Goal: Navigation & Orientation: Locate item on page

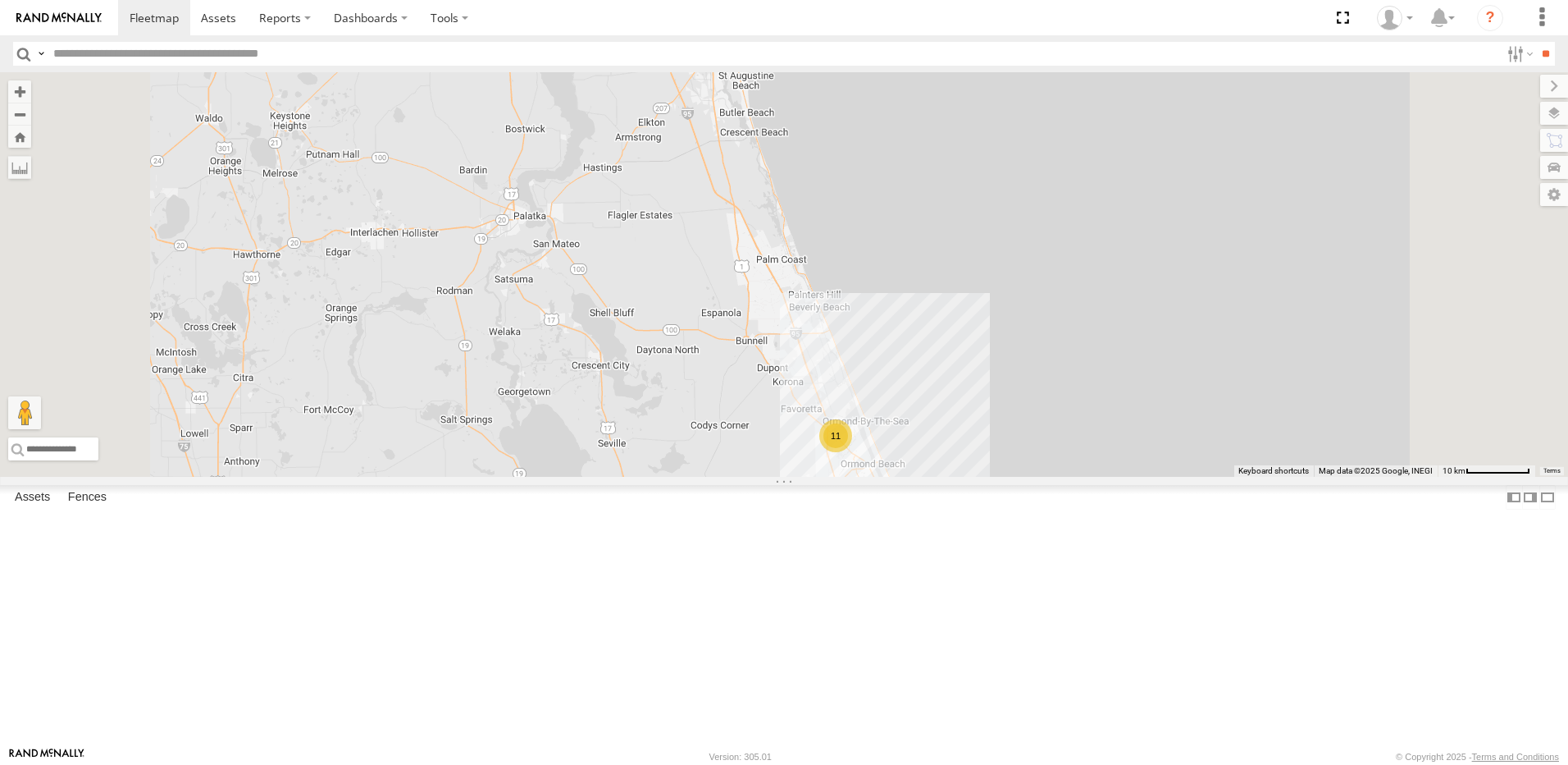
drag, startPoint x: 877, startPoint y: 459, endPoint x: 786, endPoint y: 337, distance: 152.2
click at [786, 337] on div "11 TRUCK 58" at bounding box center [784, 274] width 1568 height 404
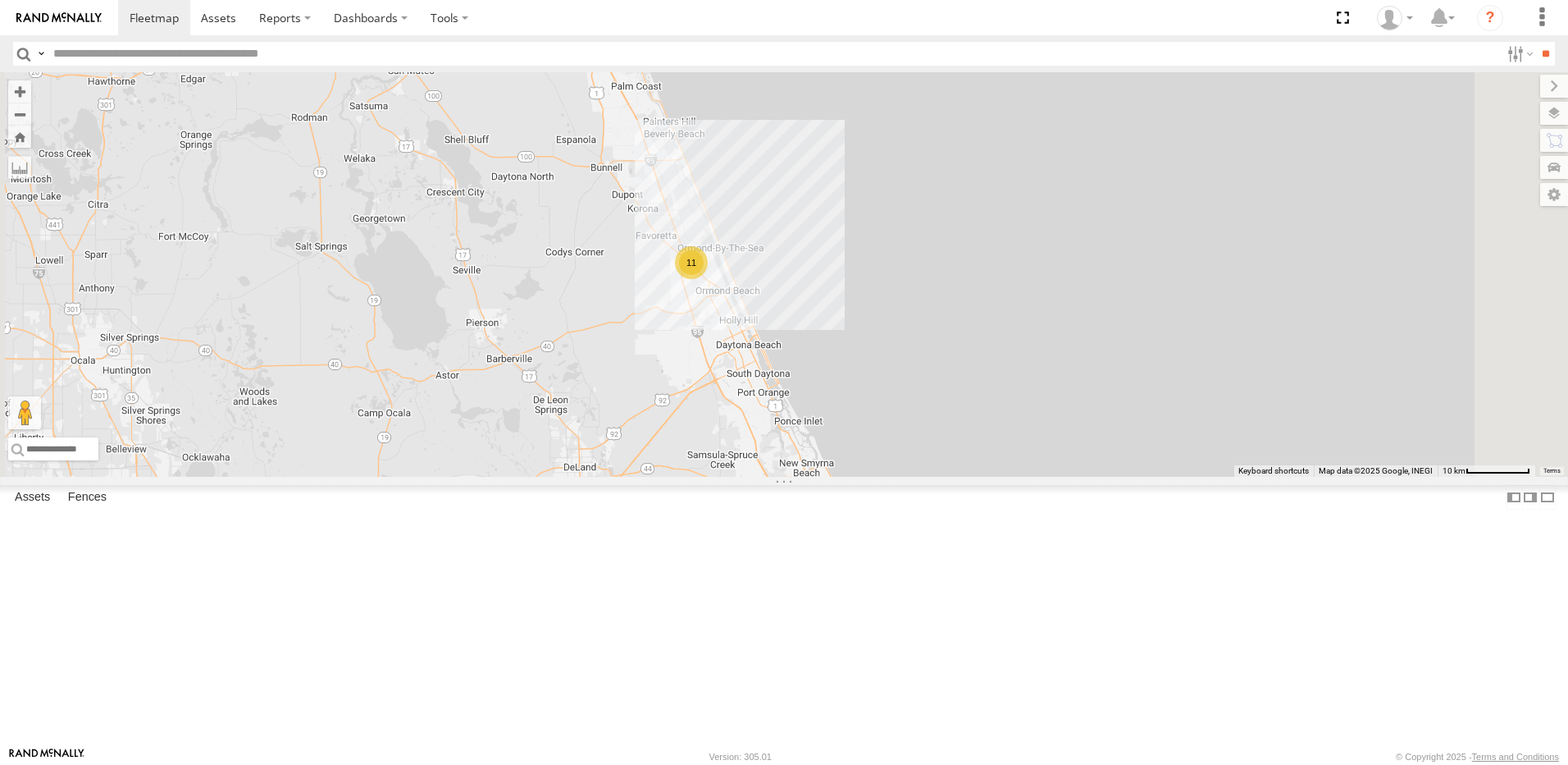
drag, startPoint x: 805, startPoint y: 467, endPoint x: 703, endPoint y: 378, distance: 135.4
click at [703, 378] on div "11 TRUCK 58" at bounding box center [784, 274] width 1568 height 404
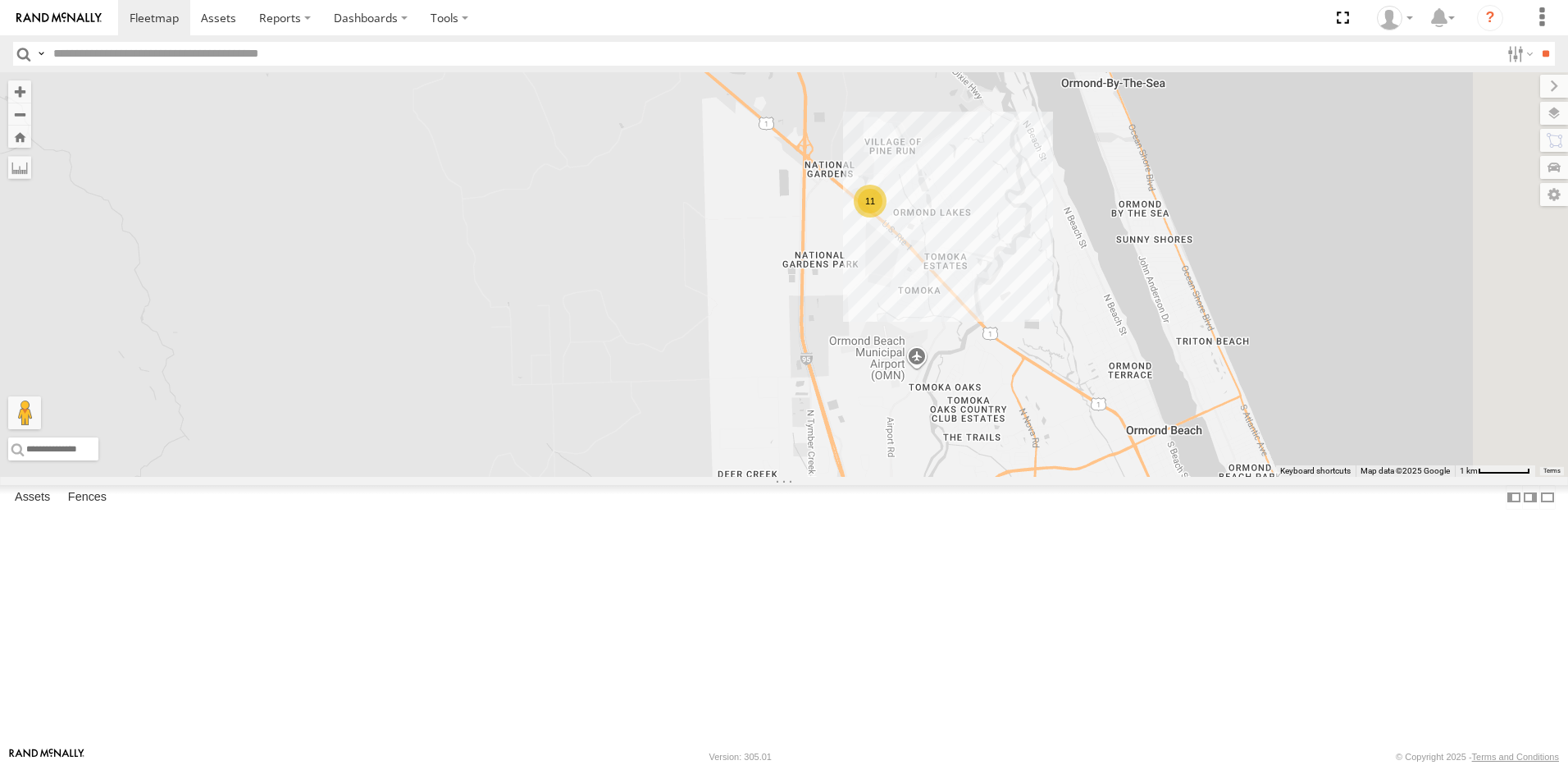
drag, startPoint x: 1124, startPoint y: 528, endPoint x: 739, endPoint y: 421, distance: 399.6
click at [740, 423] on div "TRUCK 58 11" at bounding box center [784, 274] width 1568 height 404
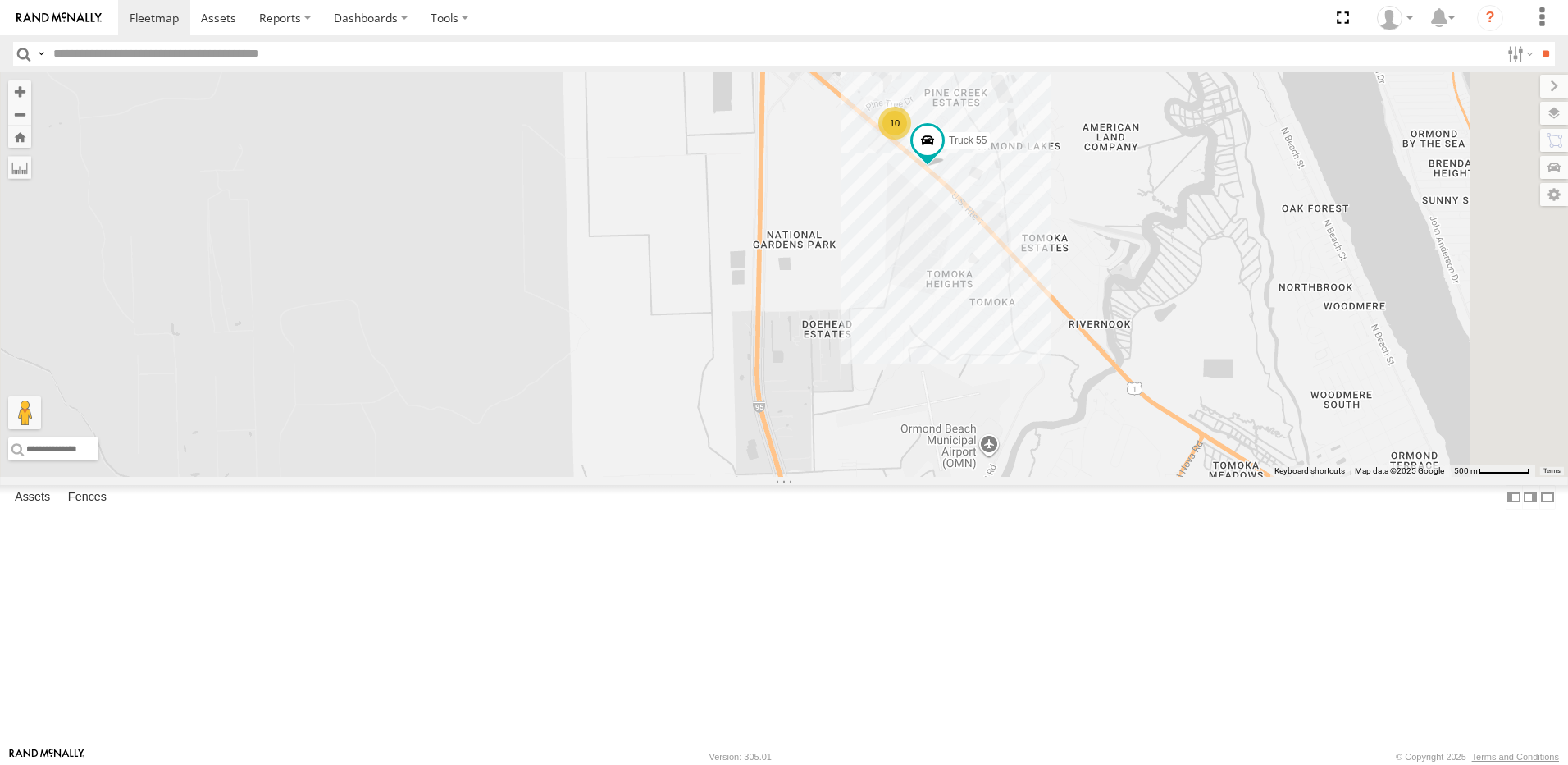
drag, startPoint x: 952, startPoint y: 416, endPoint x: 805, endPoint y: 446, distance: 150.0
click at [821, 442] on div "TRUCK 58 10 Truck 55" at bounding box center [784, 274] width 1568 height 404
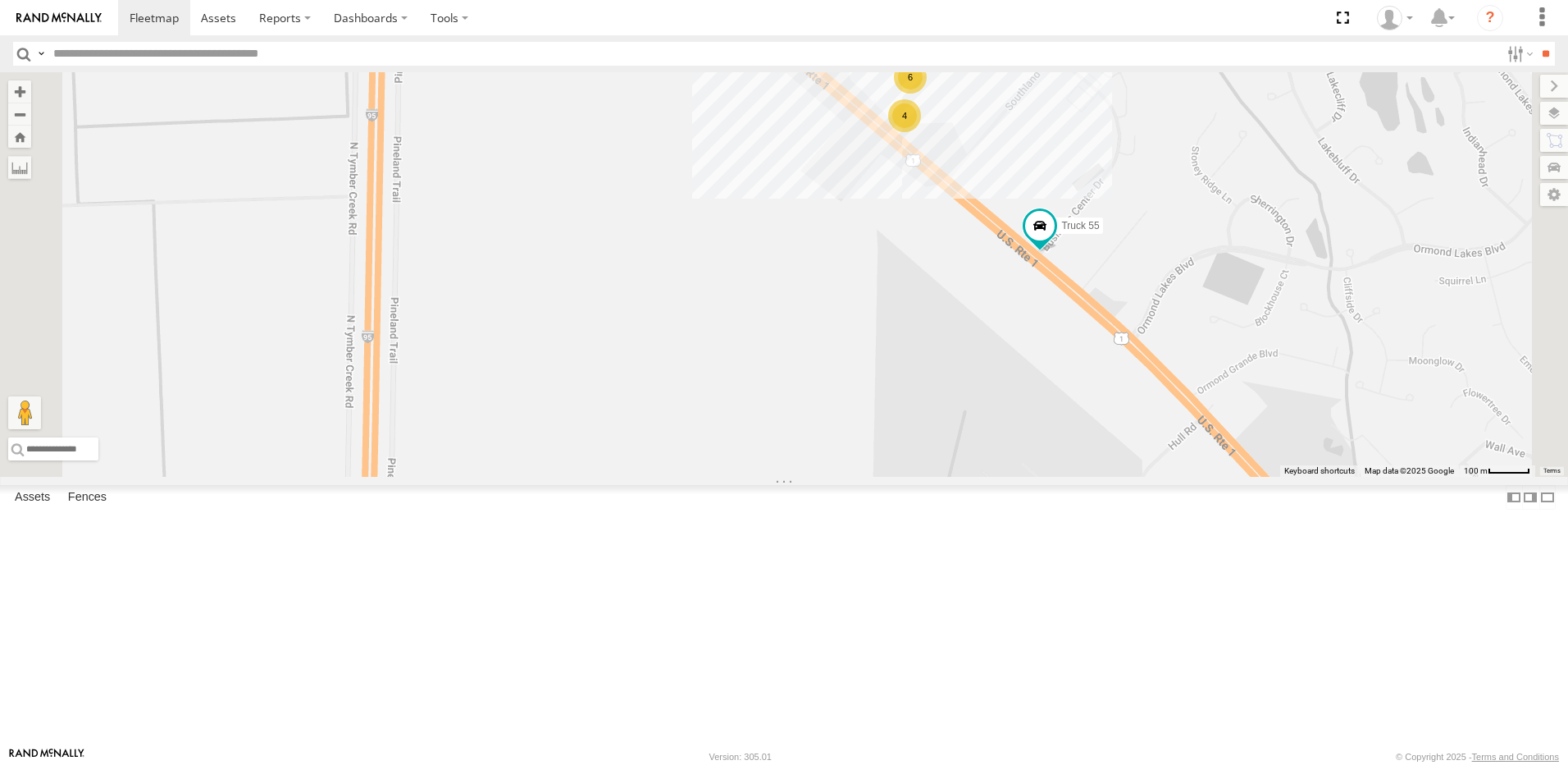
drag, startPoint x: 888, startPoint y: 311, endPoint x: 853, endPoint y: 474, distance: 166.7
click at [853, 477] on div "TRUCK 58 Truck 55 6 4" at bounding box center [784, 274] width 1568 height 404
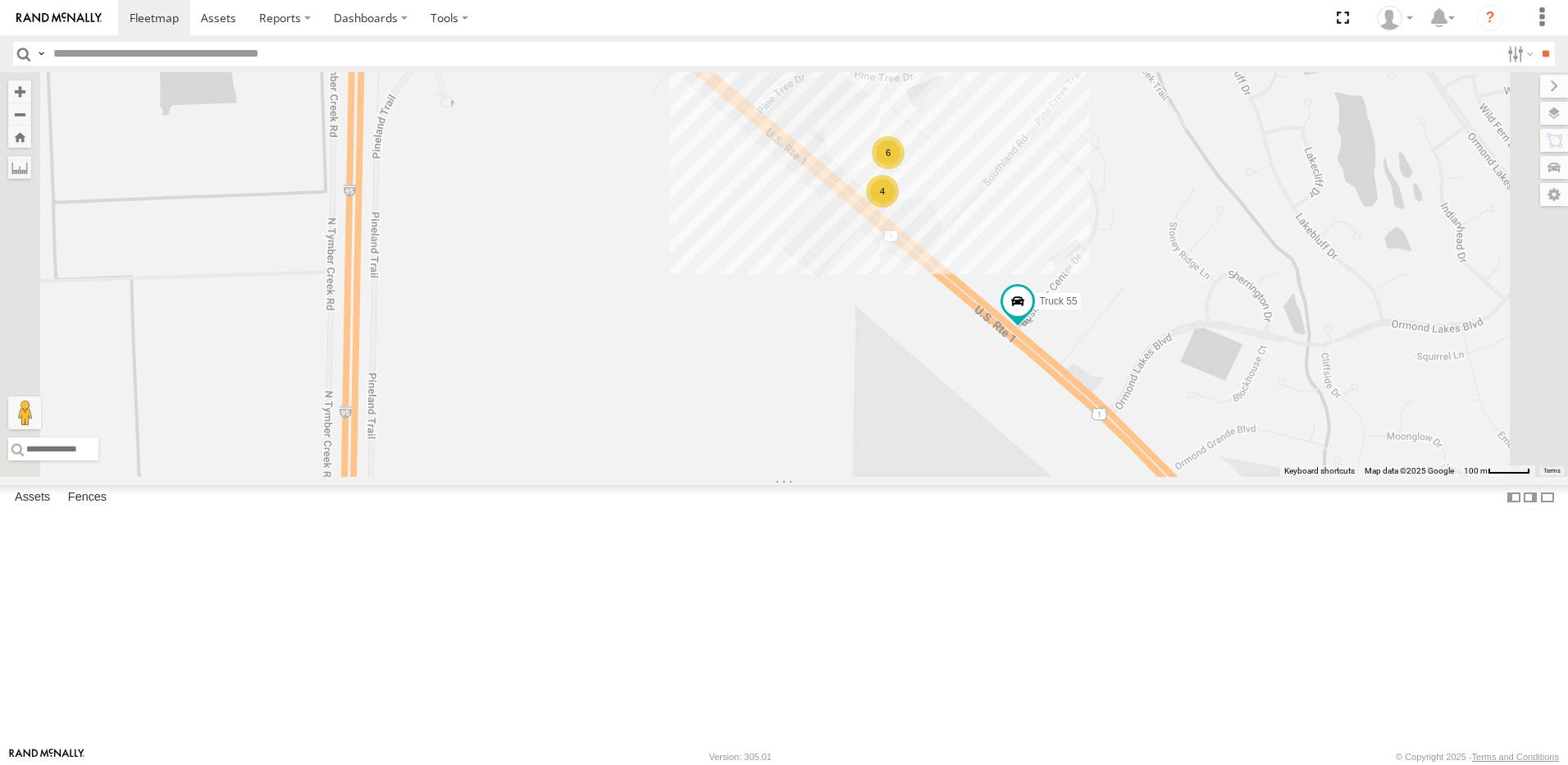
drag, startPoint x: 898, startPoint y: 373, endPoint x: 865, endPoint y: 447, distance: 81.0
click at [859, 463] on div "TRUCK 58 Truck 55 6 4" at bounding box center [784, 274] width 1568 height 404
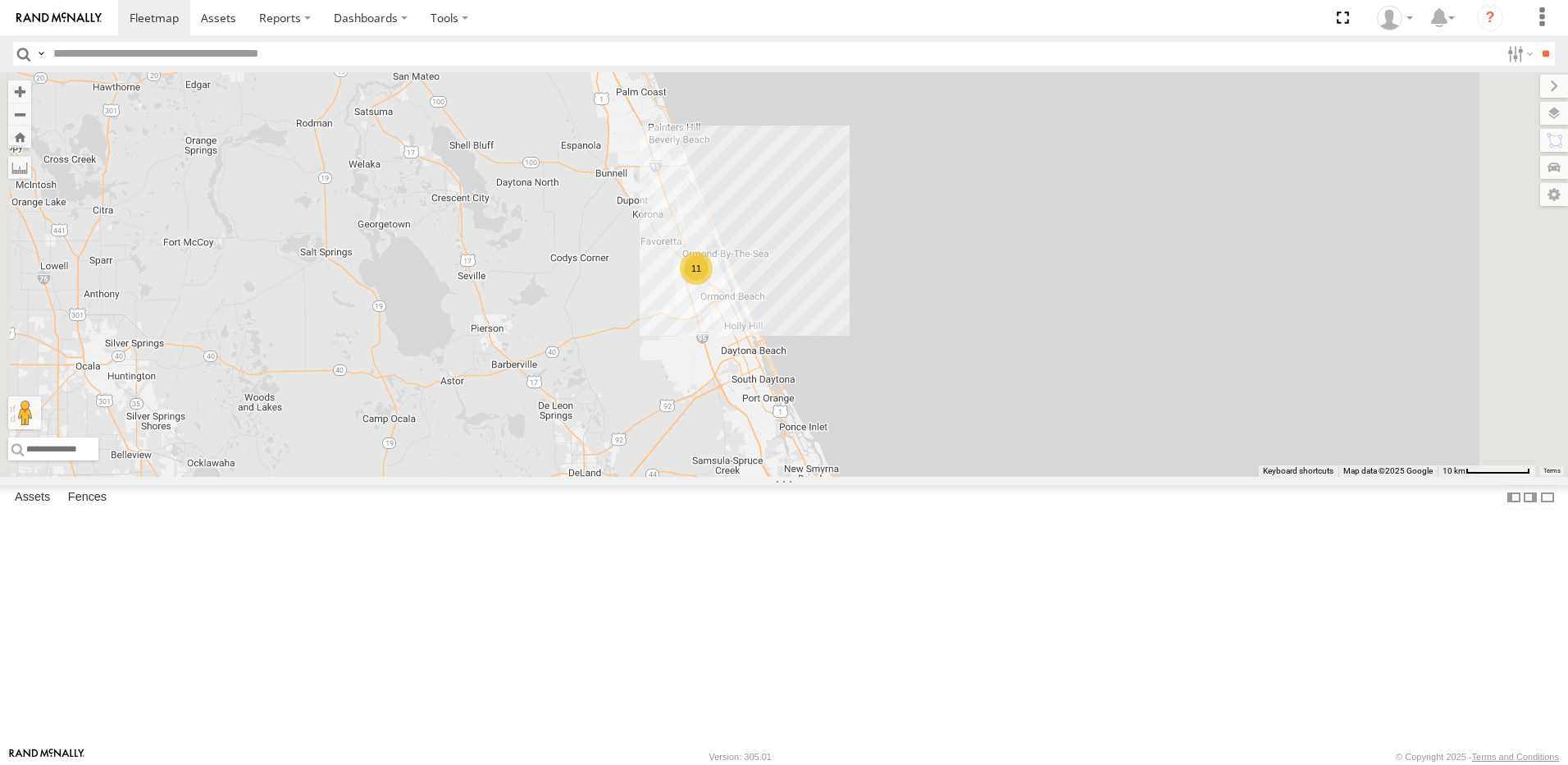
drag, startPoint x: 771, startPoint y: 247, endPoint x: 777, endPoint y: 374, distance: 127.1
click at [776, 374] on div "TRUCK 58 11" at bounding box center [784, 274] width 1568 height 404
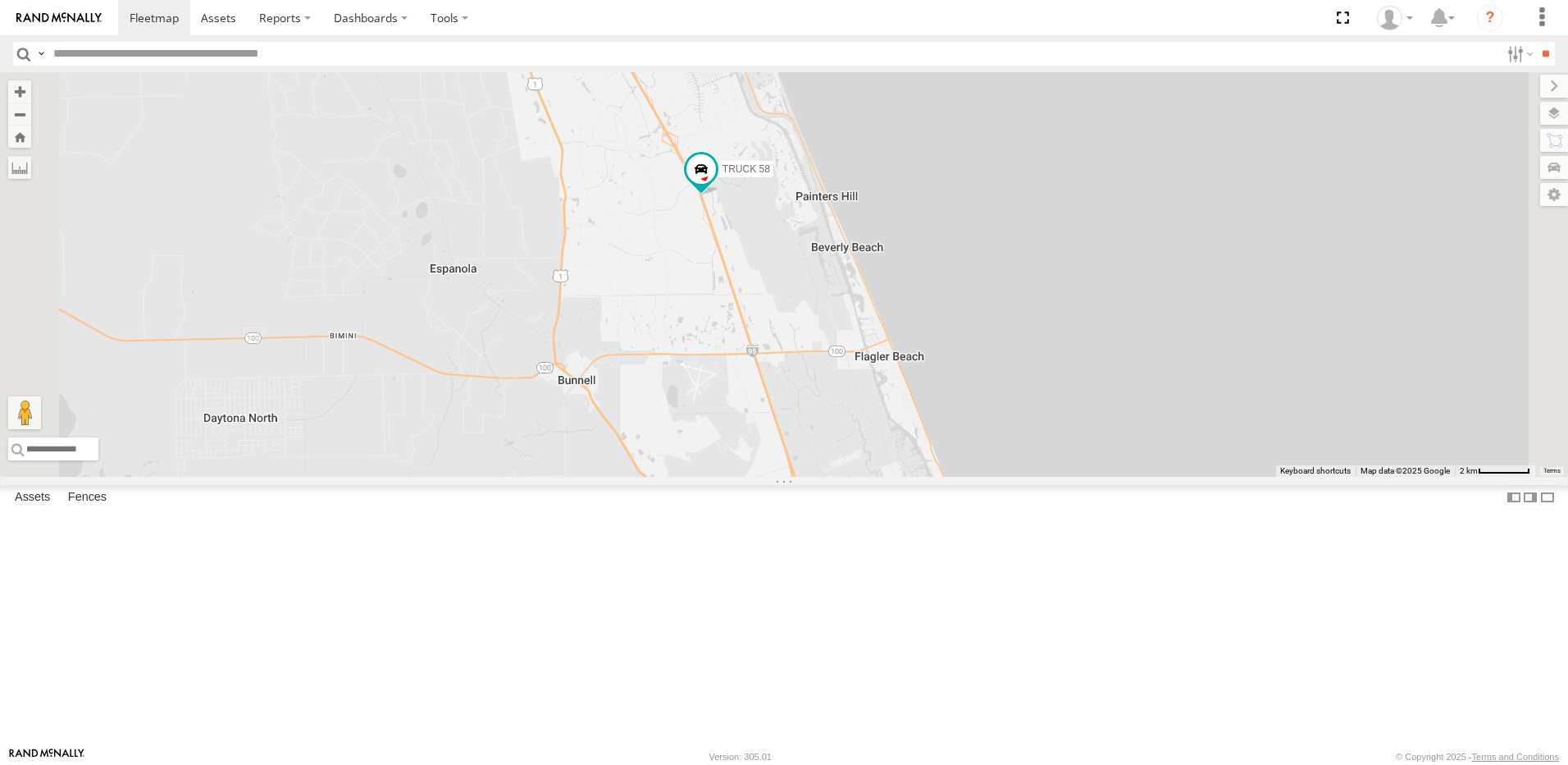
drag, startPoint x: 741, startPoint y: 121, endPoint x: 769, endPoint y: 364, distance: 244.6
click at [769, 364] on div "TRUCK 58 11" at bounding box center [784, 274] width 1568 height 404
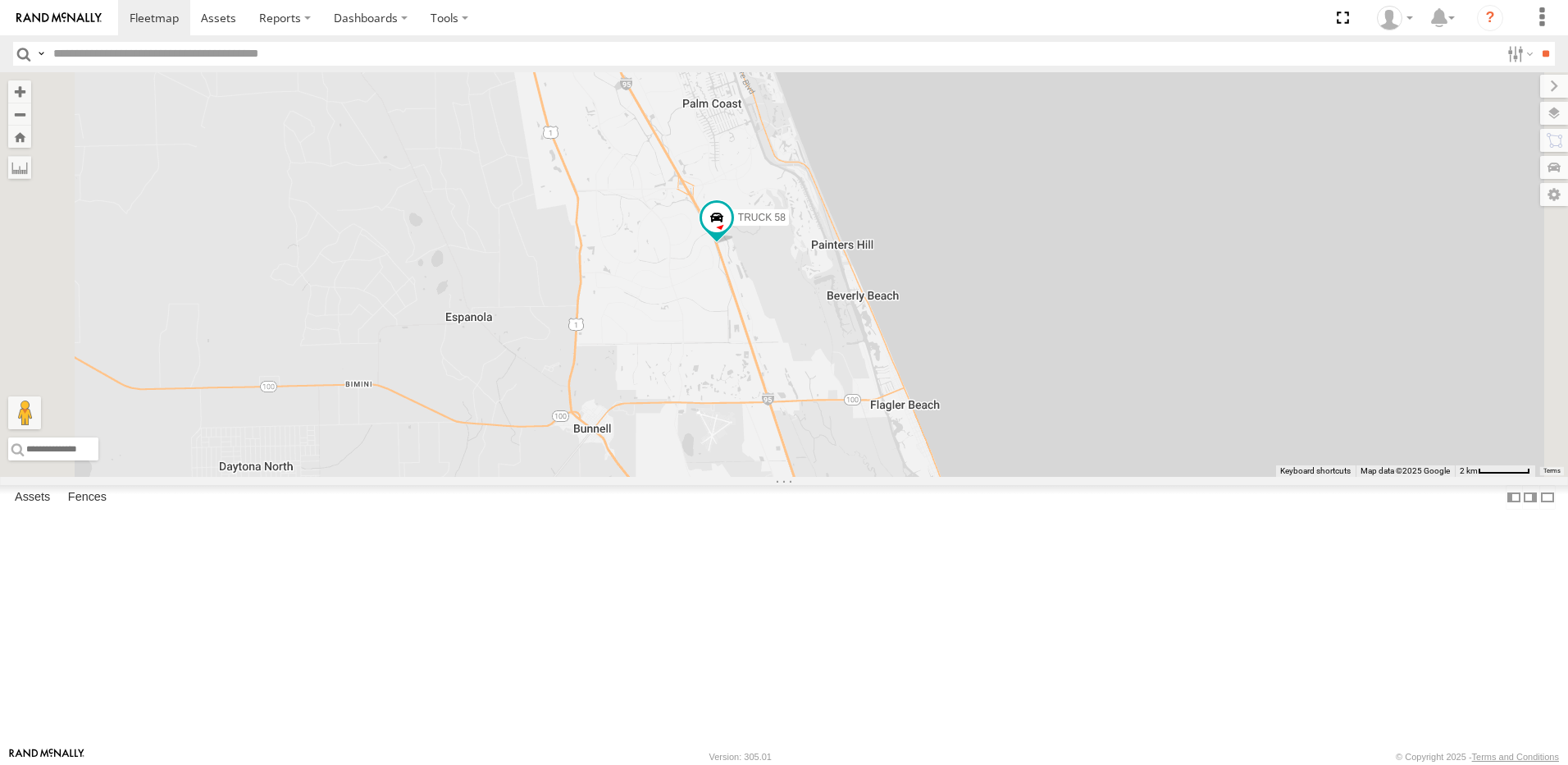
drag, startPoint x: 751, startPoint y: 284, endPoint x: 803, endPoint y: 406, distance: 132.6
click at [803, 406] on div "TRUCK 58 11" at bounding box center [784, 274] width 1568 height 404
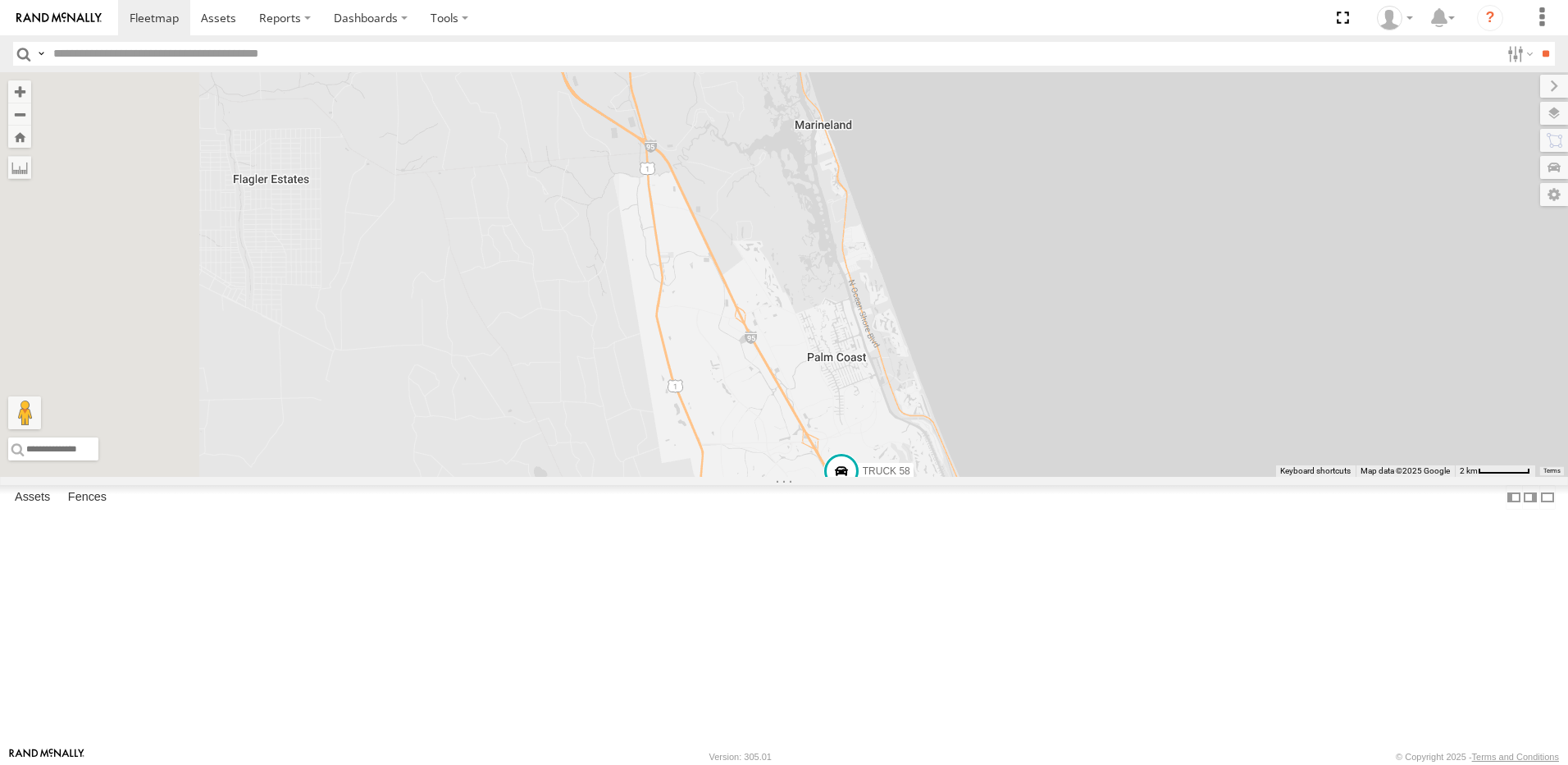
drag, startPoint x: 779, startPoint y: 363, endPoint x: 793, endPoint y: 386, distance: 26.9
click at [792, 386] on div "TRUCK 58 11" at bounding box center [784, 274] width 1568 height 404
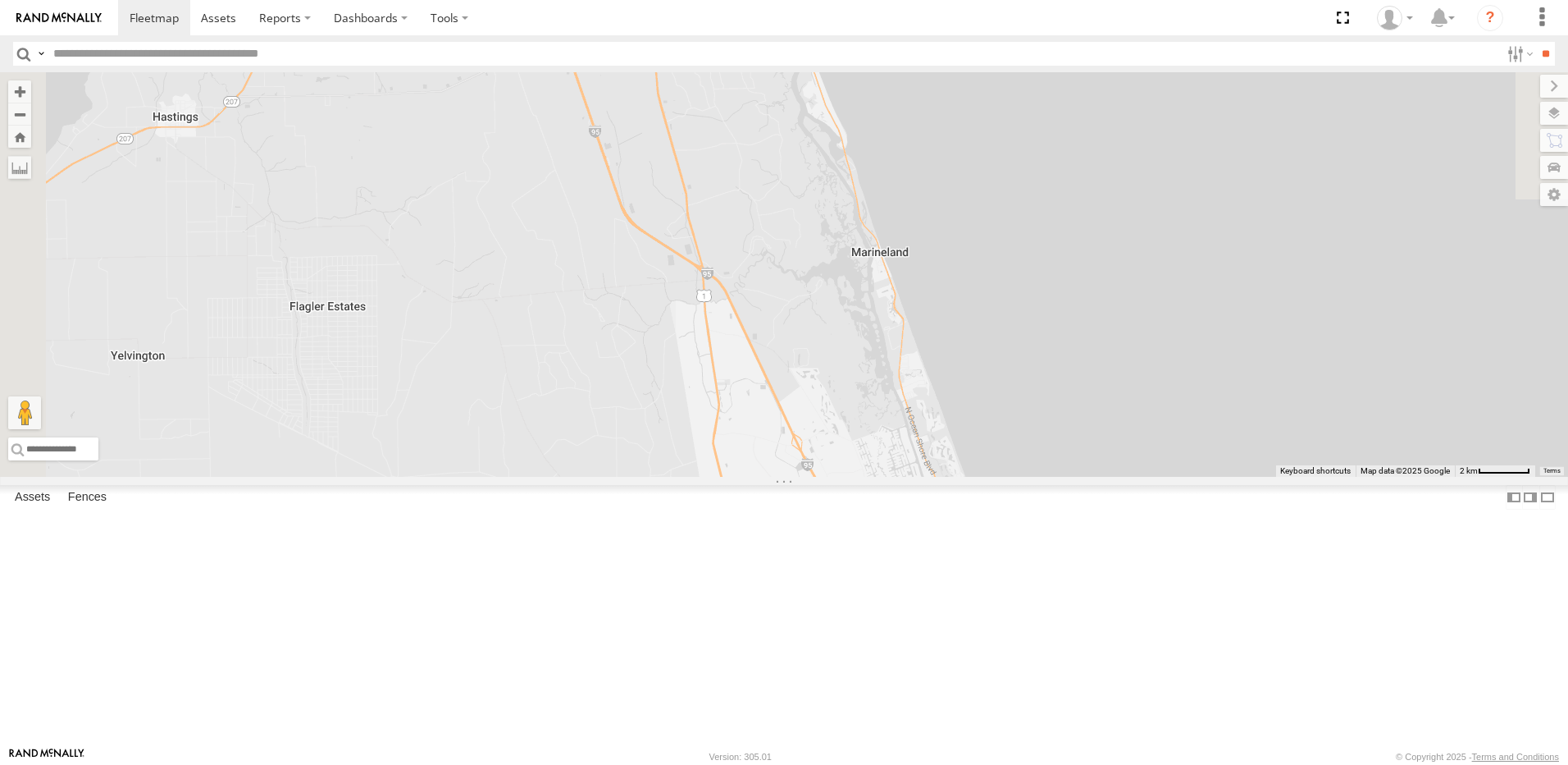
click at [784, 381] on div "TRUCK 58 11" at bounding box center [784, 274] width 1568 height 404
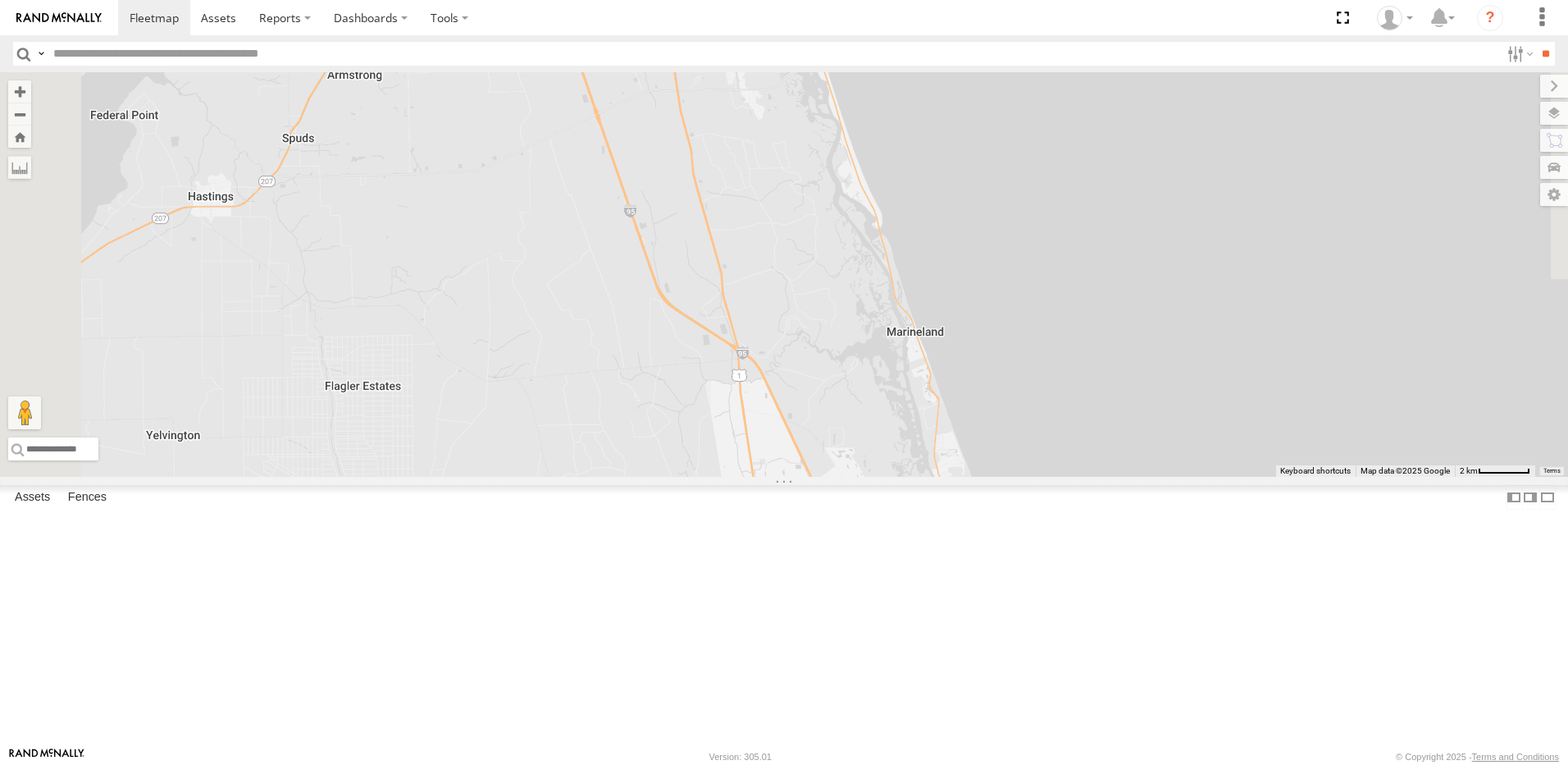
drag, startPoint x: 790, startPoint y: 392, endPoint x: 809, endPoint y: 435, distance: 47.0
click at [809, 435] on div "TRUCK 58 11" at bounding box center [784, 274] width 1568 height 404
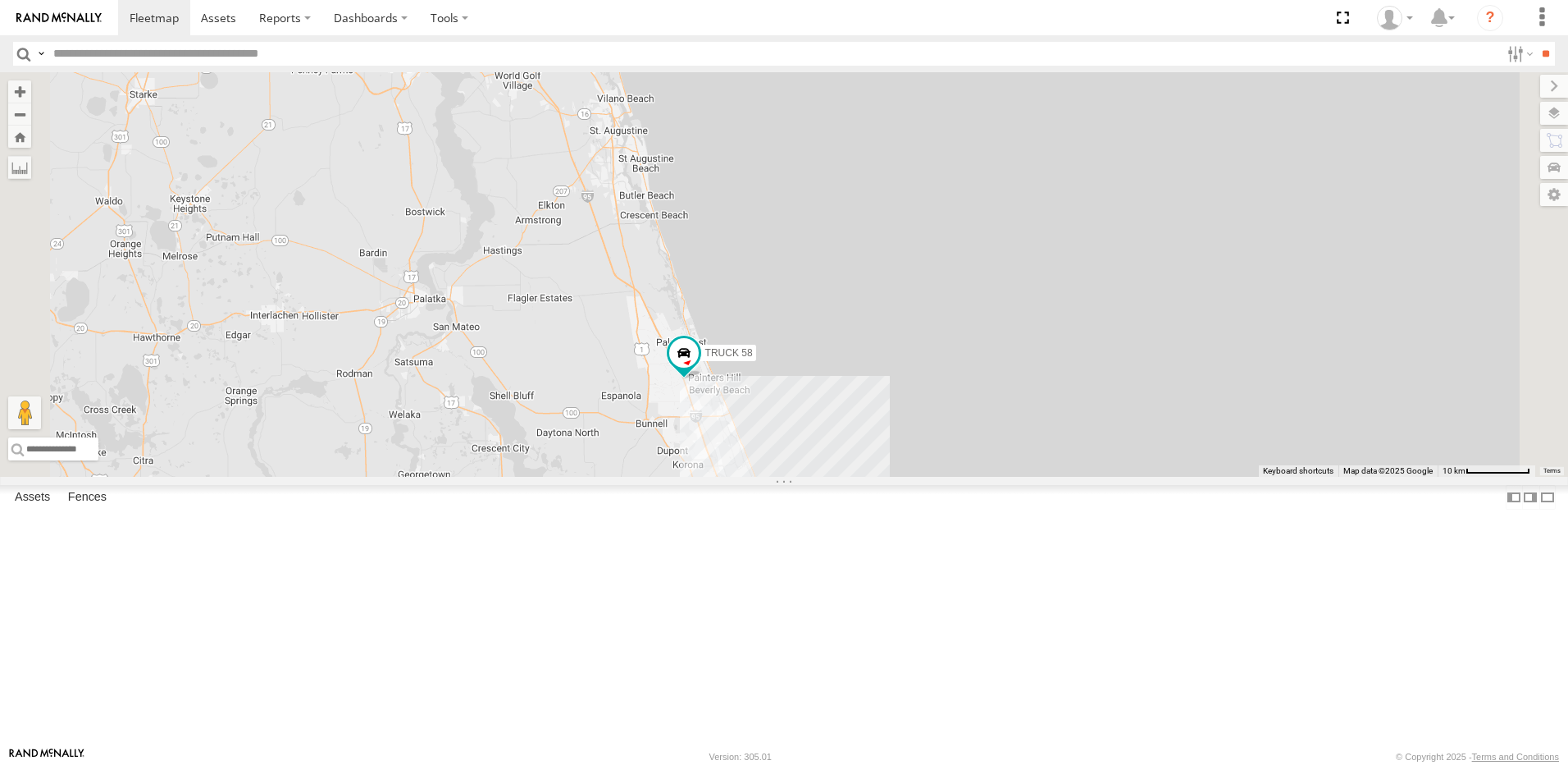
drag, startPoint x: 799, startPoint y: 522, endPoint x: 732, endPoint y: 360, distance: 175.3
click at [744, 397] on div "TRUCK 58 11" at bounding box center [784, 274] width 1568 height 404
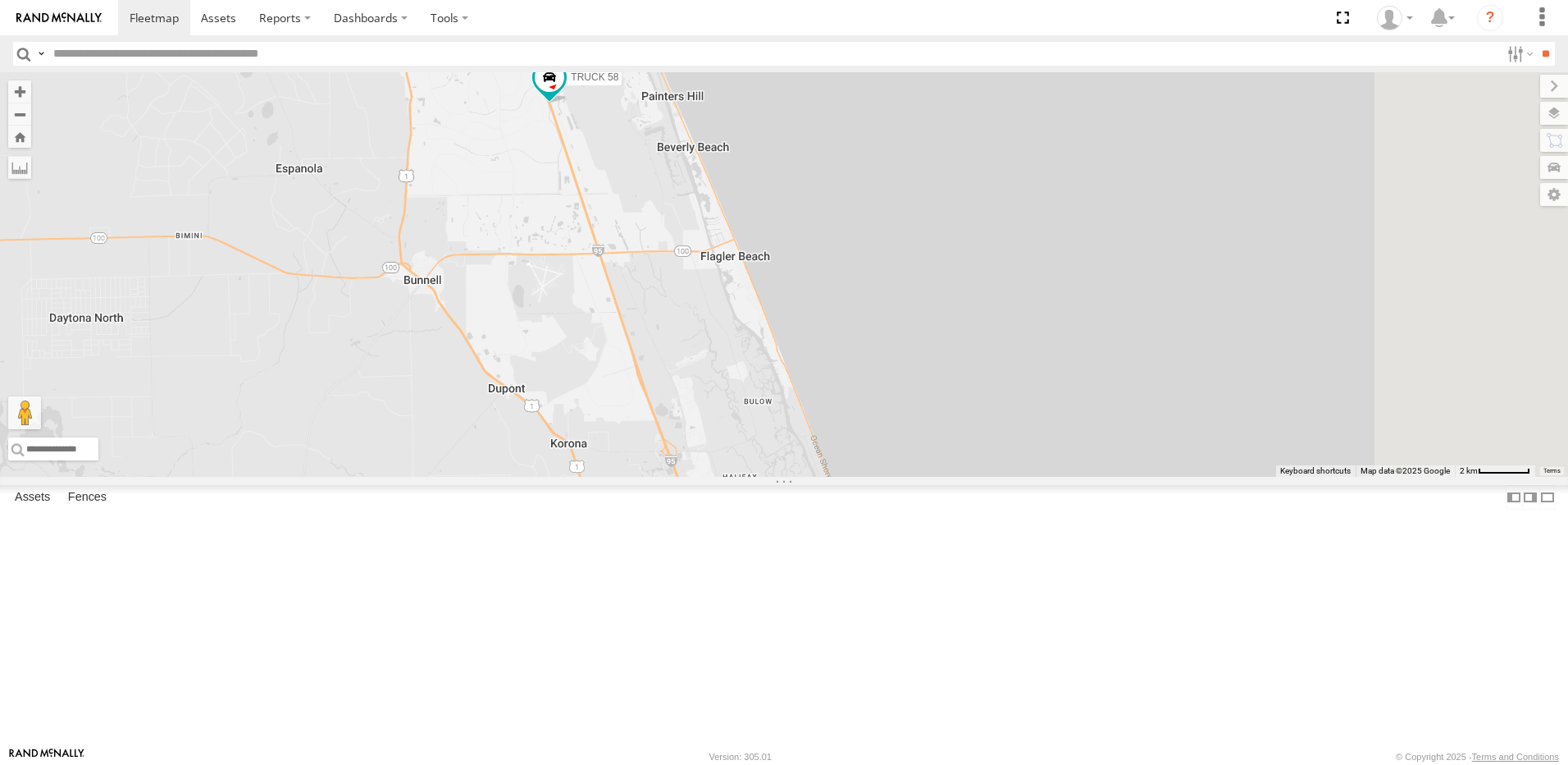
drag, startPoint x: 898, startPoint y: 327, endPoint x: 659, endPoint y: 348, distance: 239.9
click at [661, 347] on div "TRUCK 58" at bounding box center [784, 274] width 1568 height 404
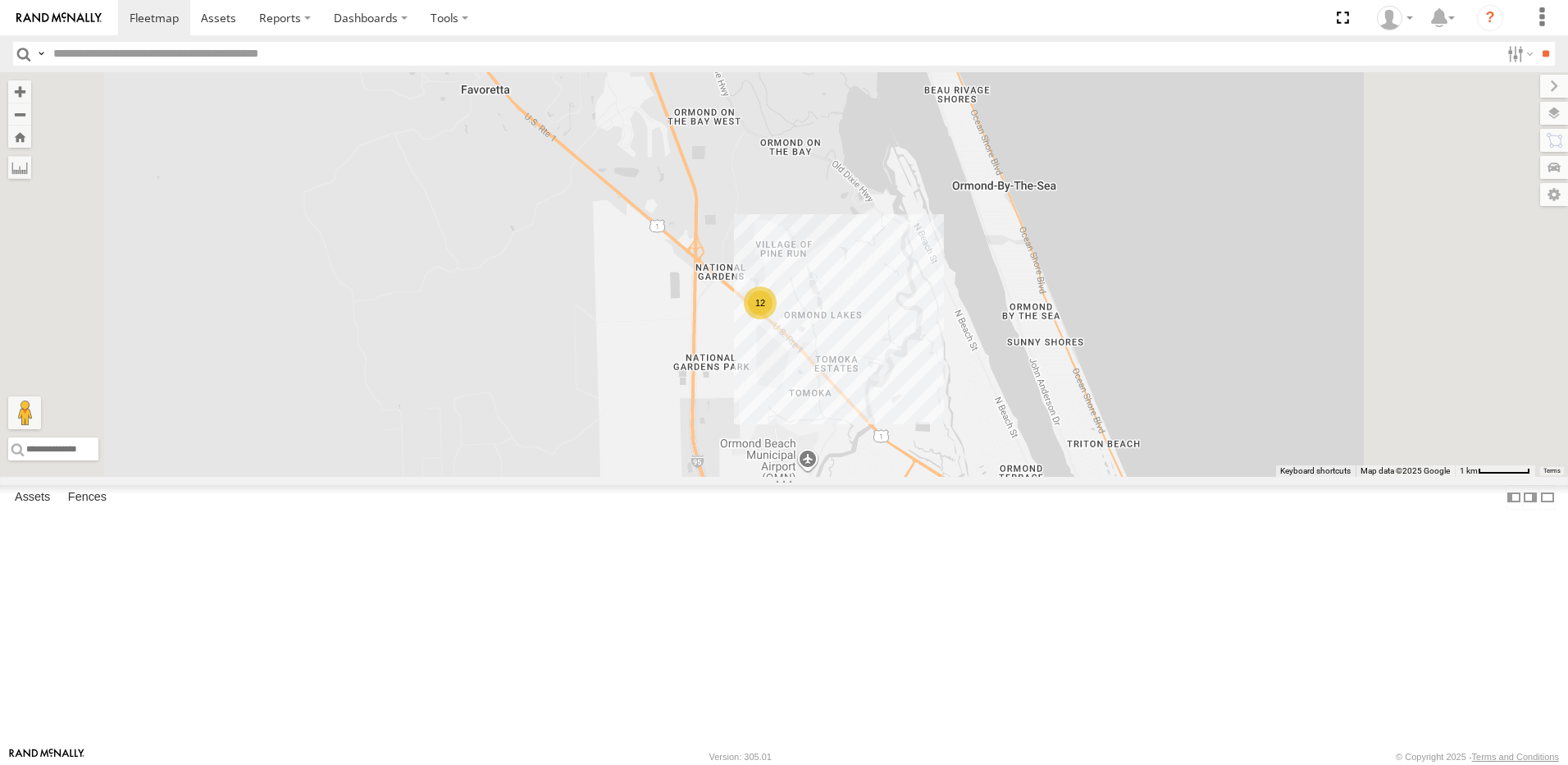
drag, startPoint x: 877, startPoint y: 550, endPoint x: 759, endPoint y: 404, distance: 187.7
click at [760, 404] on div "12" at bounding box center [784, 274] width 1568 height 404
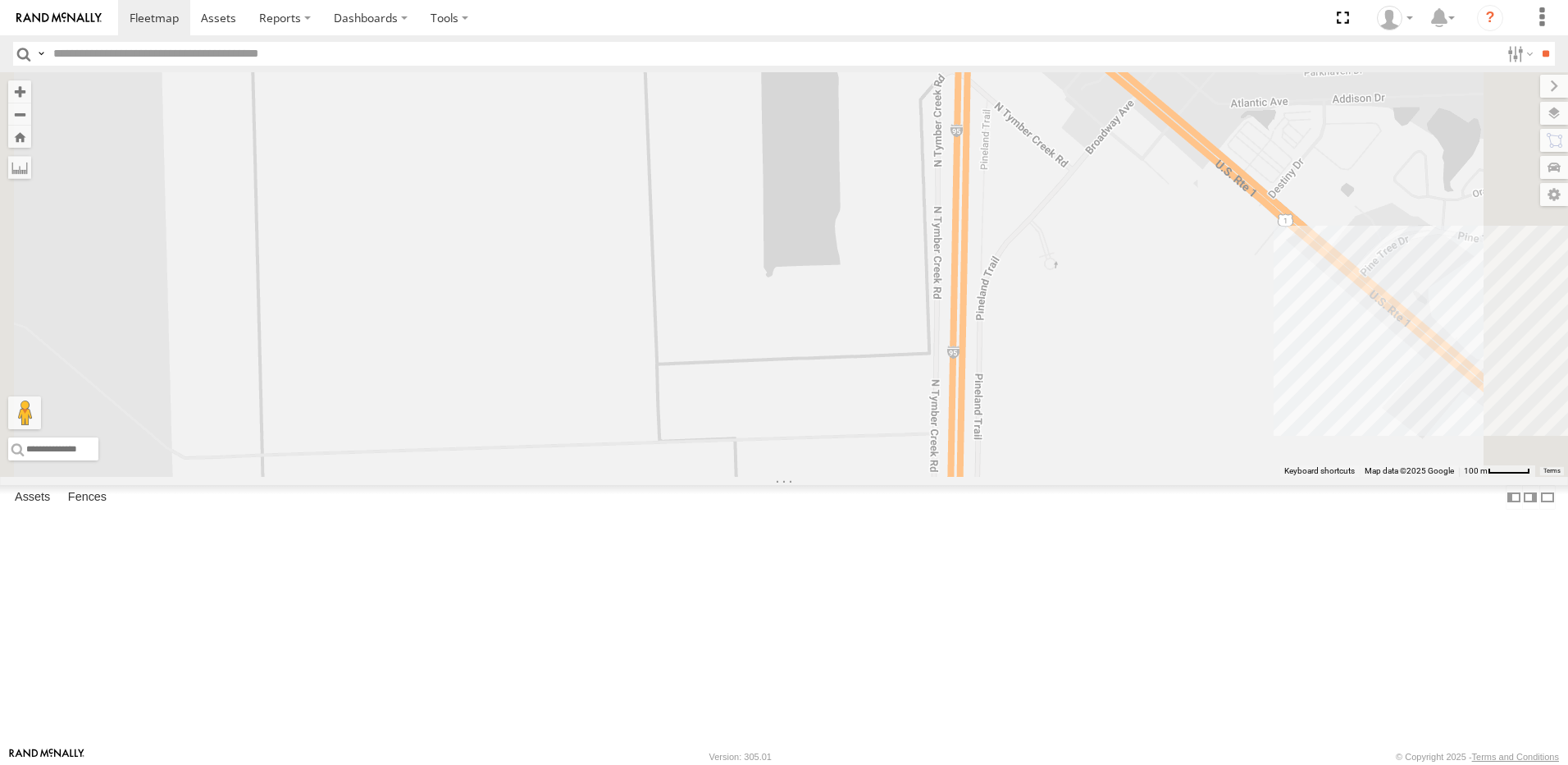
drag, startPoint x: 888, startPoint y: 424, endPoint x: 536, endPoint y: 374, distance: 355.5
click at [548, 376] on div "TRUCK 58" at bounding box center [784, 274] width 1568 height 404
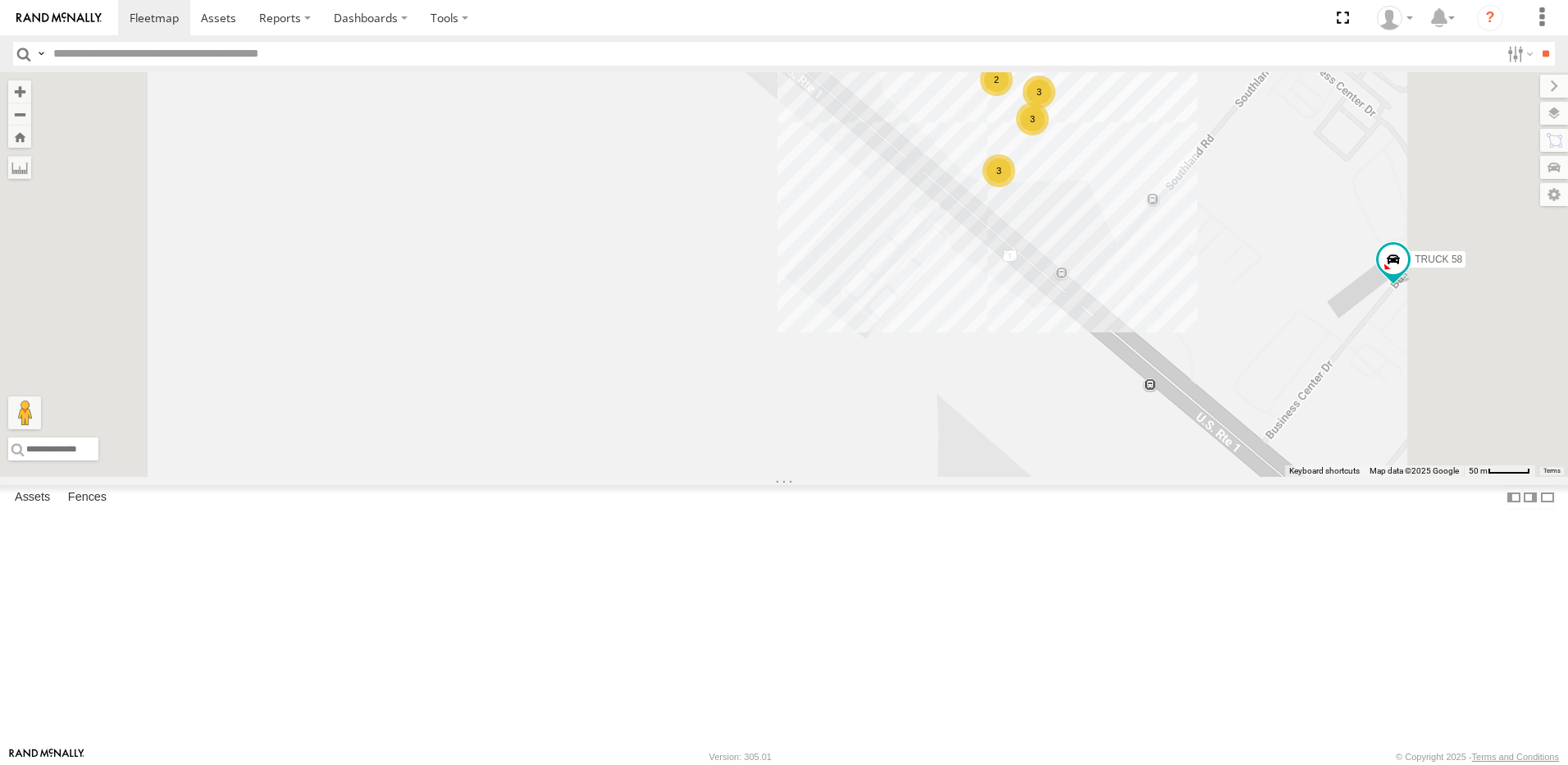
drag, startPoint x: 813, startPoint y: 481, endPoint x: 593, endPoint y: 451, distance: 222.0
click at [618, 449] on div "TRUCK 58 2 3 3 3" at bounding box center [784, 274] width 1568 height 404
